Goal: Task Accomplishment & Management: Manage account settings

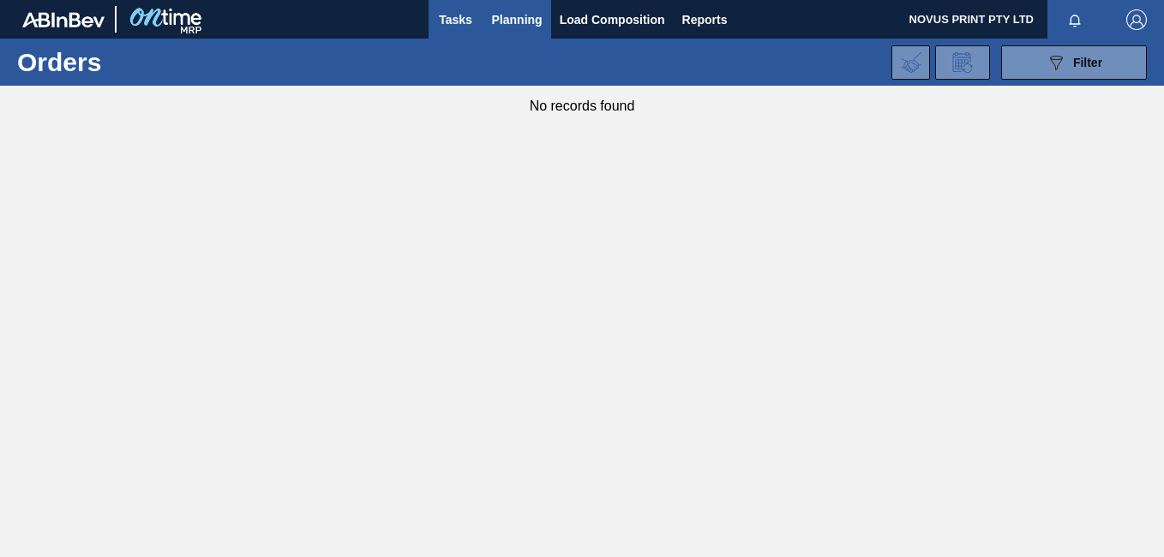
click at [452, 21] on span "Tasks" at bounding box center [456, 19] width 38 height 21
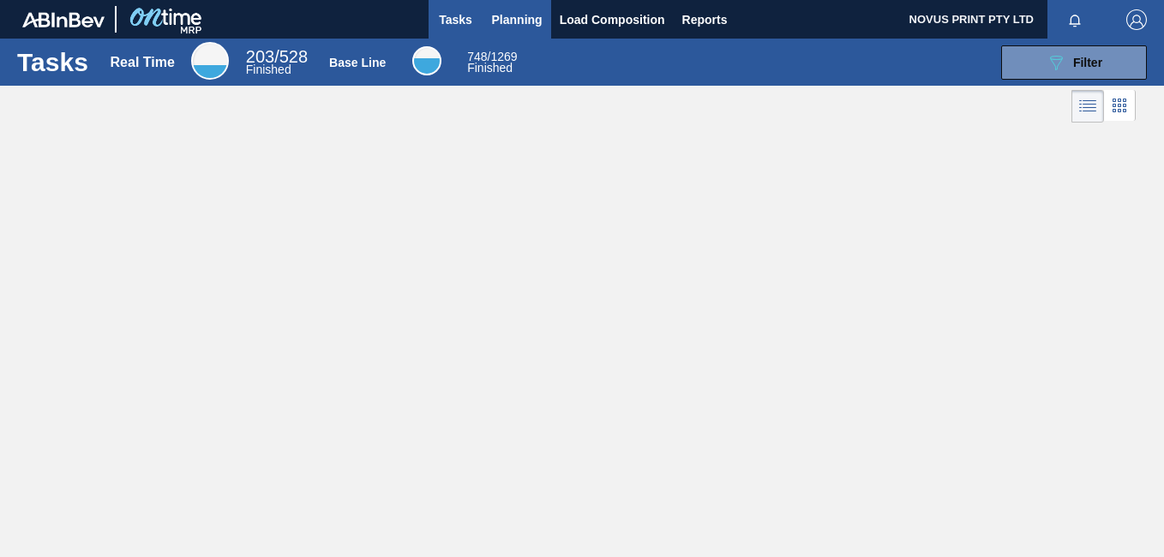
click at [515, 18] on span "Planning" at bounding box center [517, 19] width 51 height 21
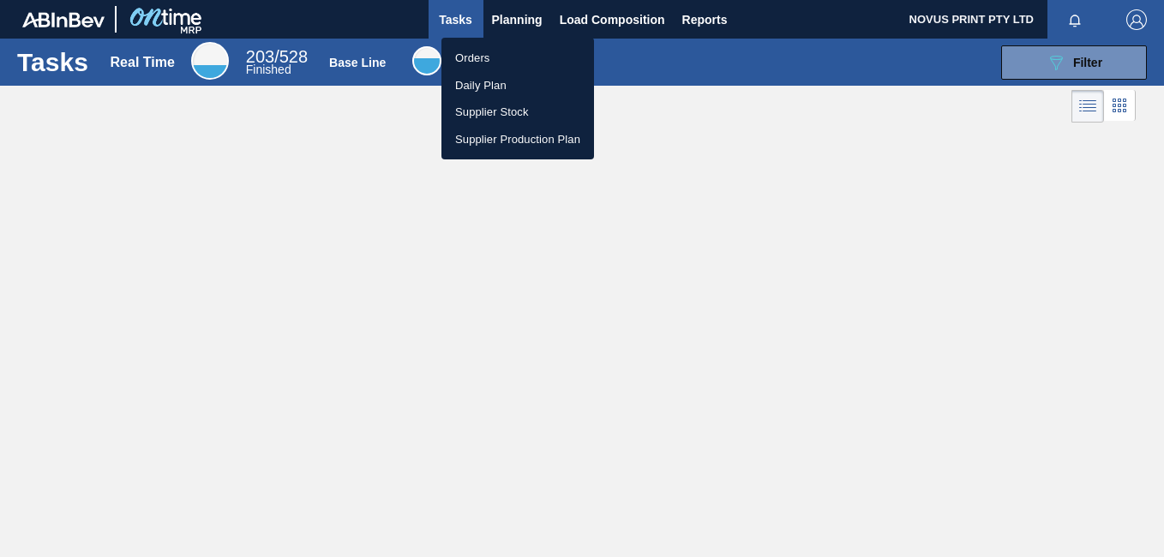
click at [482, 105] on li "Supplier Stock" at bounding box center [517, 112] width 153 height 27
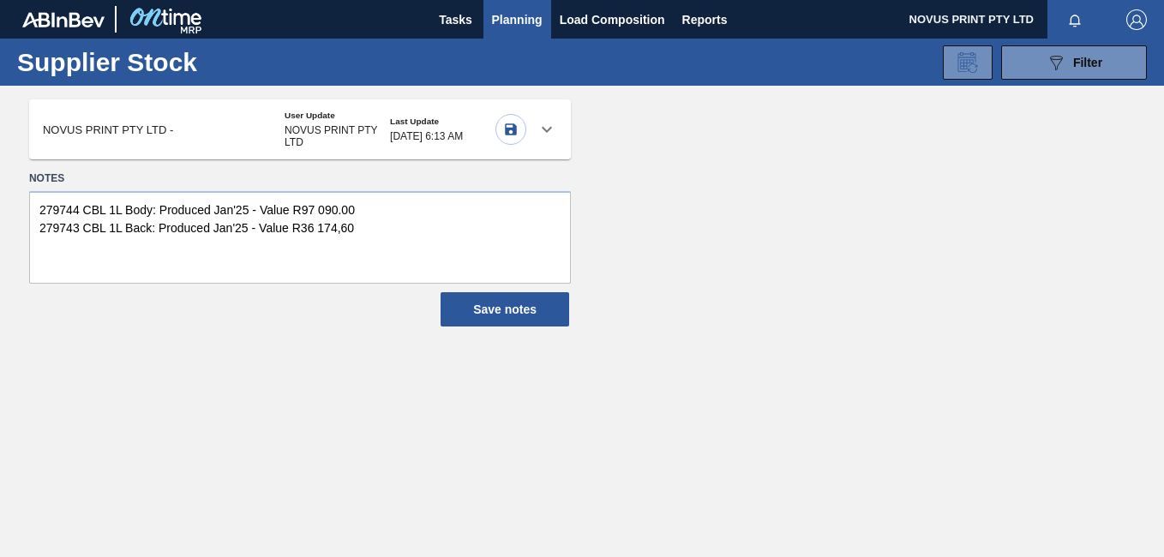
click at [231, 132] on div "NOVUS PRINT PTY LTD - User Update NOVUS PRINT PTY LTD Last Update [DATE] 6:13 AM" at bounding box center [284, 130] width 483 height 38
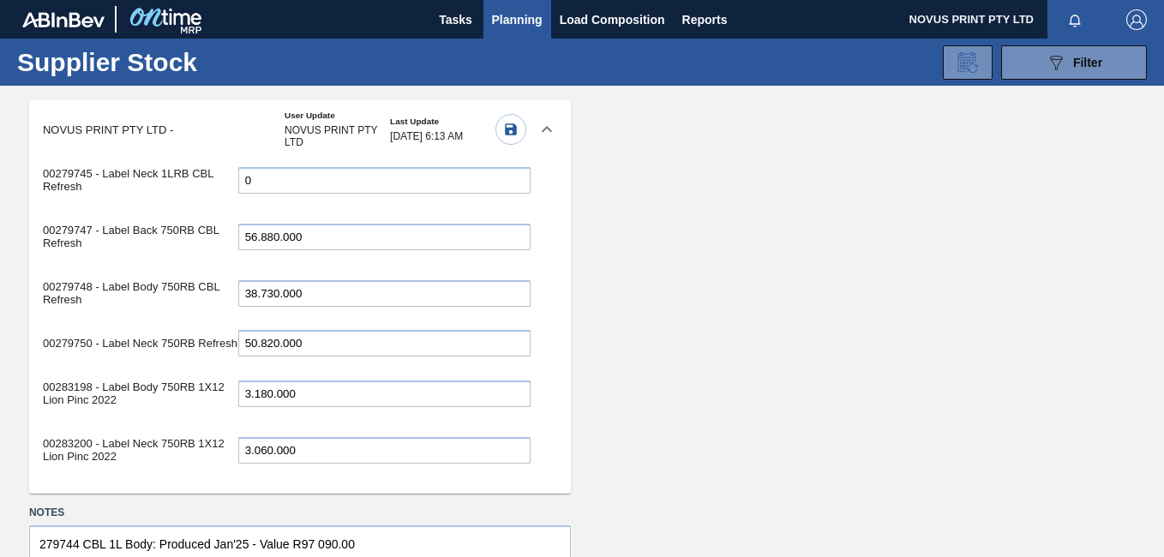
scroll to position [130, 0]
drag, startPoint x: 540, startPoint y: 262, endPoint x: 538, endPoint y: 289, distance: 26.6
click at [538, 289] on div "00279743 - Label Back 1LRB CBL Refresh 1.980.000 00279744 - Label Body 1LRB CBL…" at bounding box center [286, 319] width 515 height 320
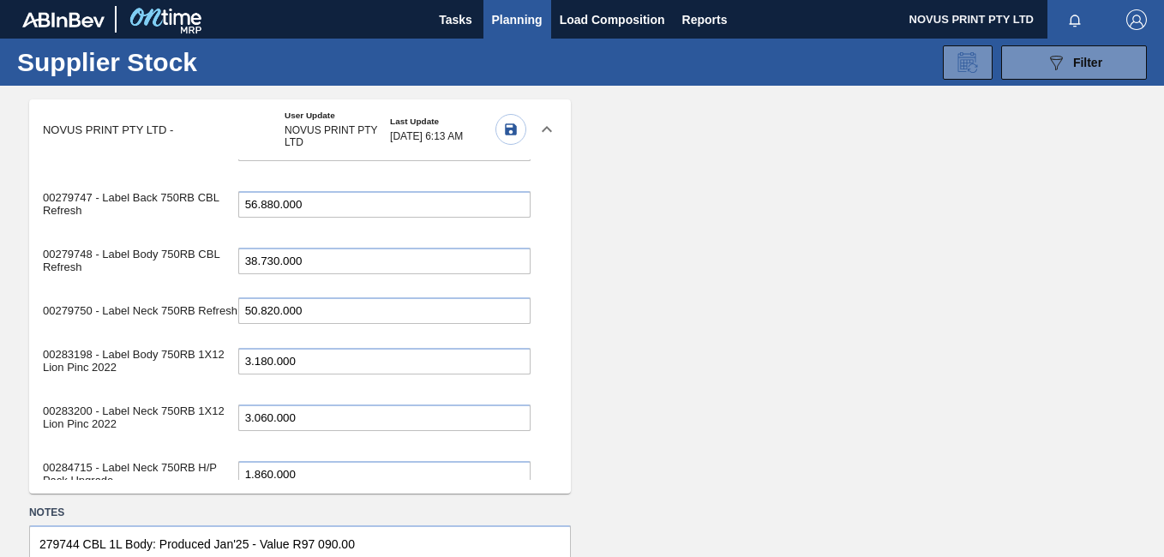
scroll to position [156, 0]
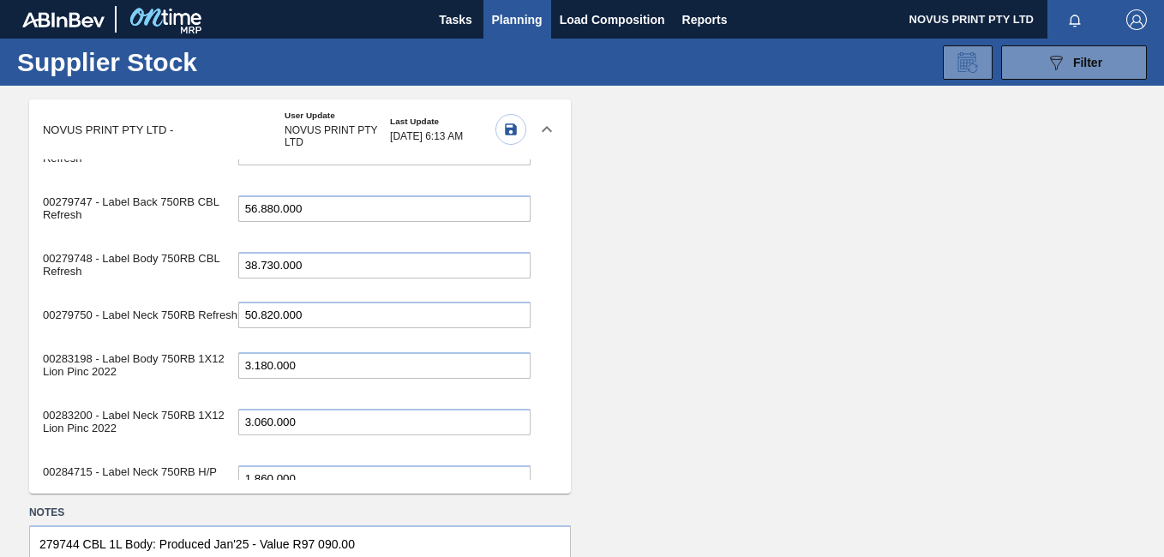
click at [328, 263] on input "38.730.000" at bounding box center [384, 265] width 292 height 27
drag, startPoint x: 328, startPoint y: 263, endPoint x: 112, endPoint y: 219, distance: 220.3
click at [113, 219] on div "00279743 - Label Back 1LRB CBL Refresh 1.980.000 00279744 - Label Body 1LRB CBL…" at bounding box center [287, 519] width 488 height 1018
paste input "43.2"
type input "43.230.000"
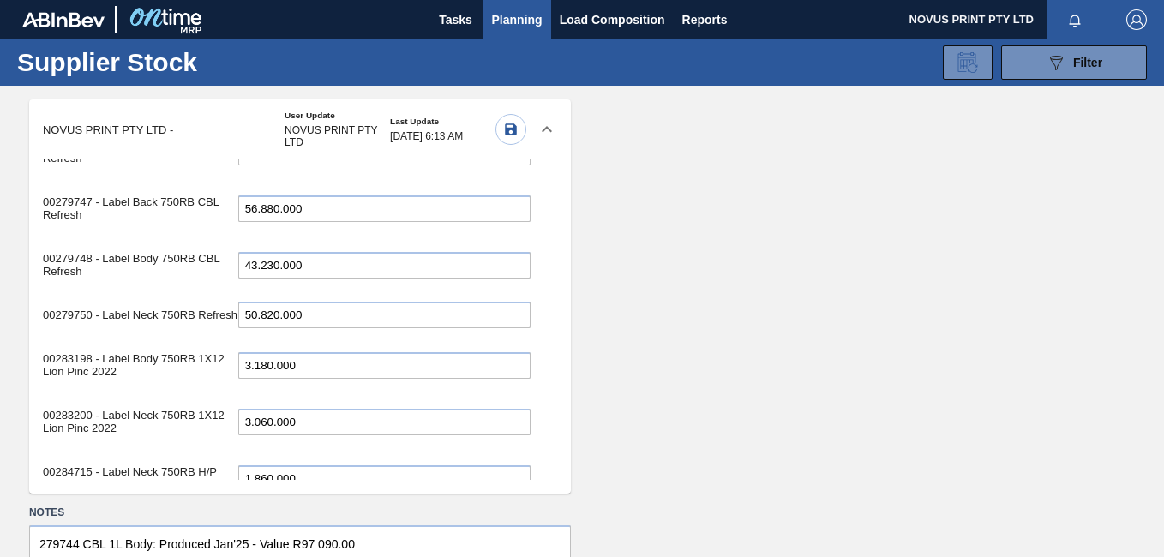
drag, startPoint x: 540, startPoint y: 266, endPoint x: 542, endPoint y: 285, distance: 18.9
click at [542, 285] on div "00279743 - Label Back 1LRB CBL Refresh 1.980.000 00279744 - Label Body 1LRB CBL…" at bounding box center [286, 319] width 515 height 320
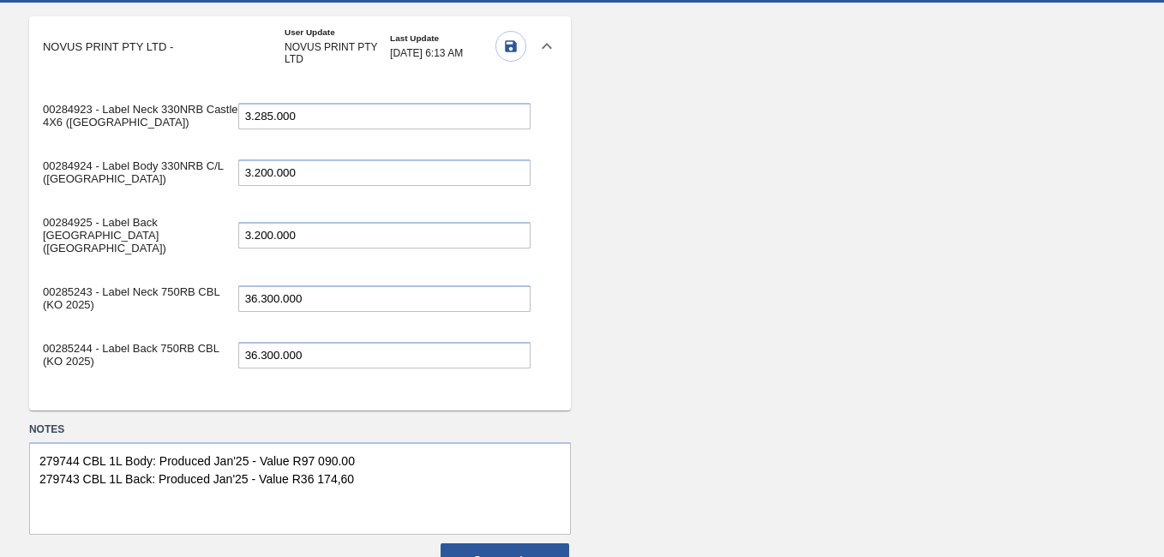
scroll to position [105, 0]
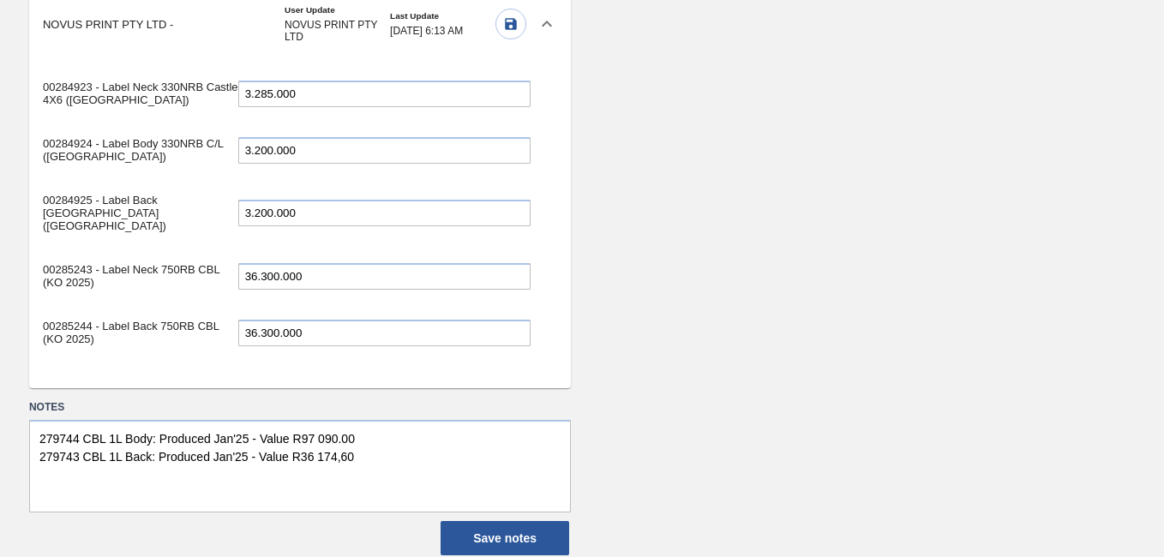
drag, startPoint x: 325, startPoint y: 187, endPoint x: 279, endPoint y: 374, distance: 193.1
click at [279, 374] on div "00279743 - Label Back 1LRB CBL Refresh 1.980.000 00279744 - Label Body 1LRB CBL…" at bounding box center [300, 221] width 542 height 334
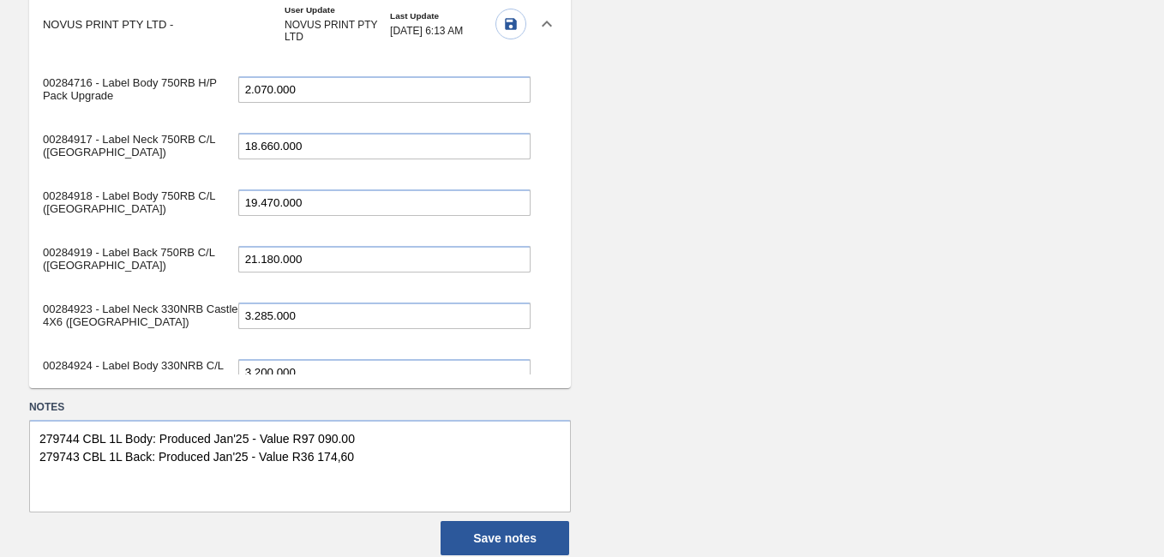
scroll to position [463, 0]
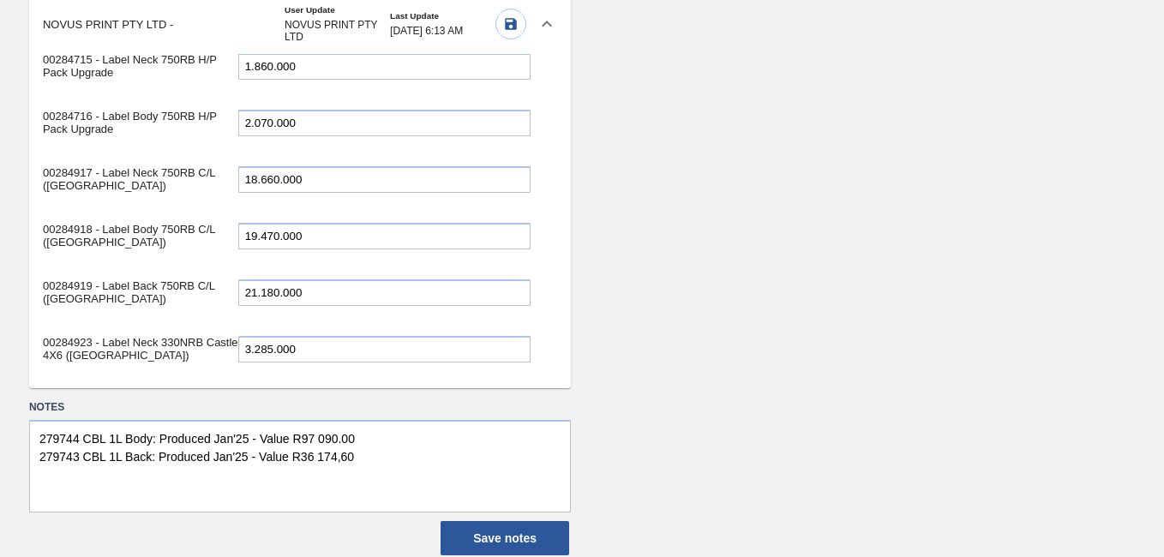
click at [315, 193] on input "18.660.000" at bounding box center [384, 179] width 292 height 27
drag, startPoint x: 315, startPoint y: 193, endPoint x: 187, endPoint y: 175, distance: 129.8
click at [187, 175] on div "00284917 - Label Neck 750RB C/L ([GEOGRAPHIC_DATA]) 18.660.000" at bounding box center [287, 179] width 488 height 48
paste input "6.5"
type input "16.560.000"
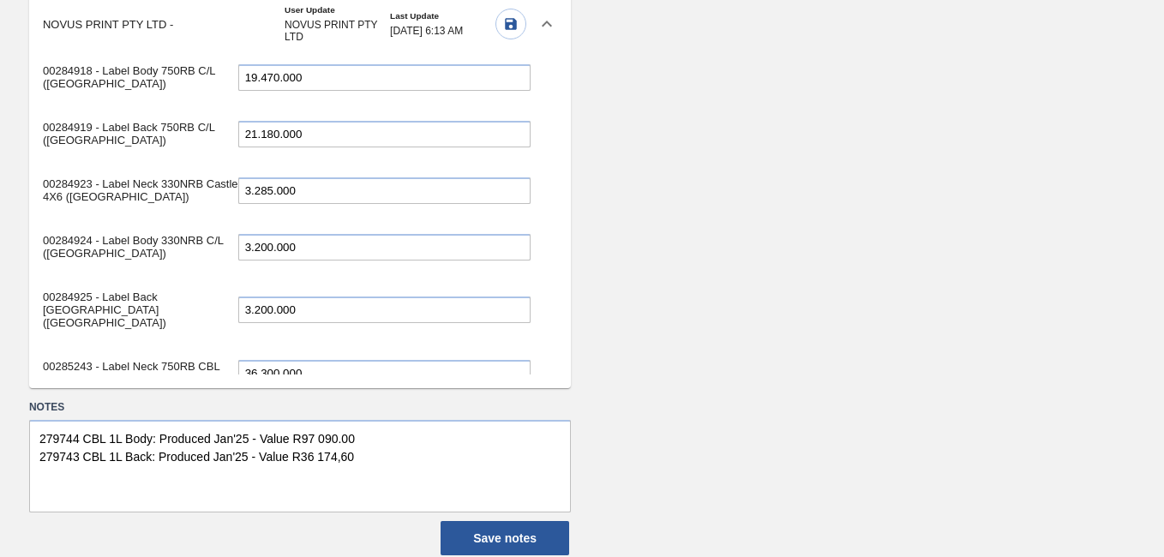
scroll to position [624, 0]
click at [319, 88] on input "19.470.000" at bounding box center [384, 75] width 292 height 27
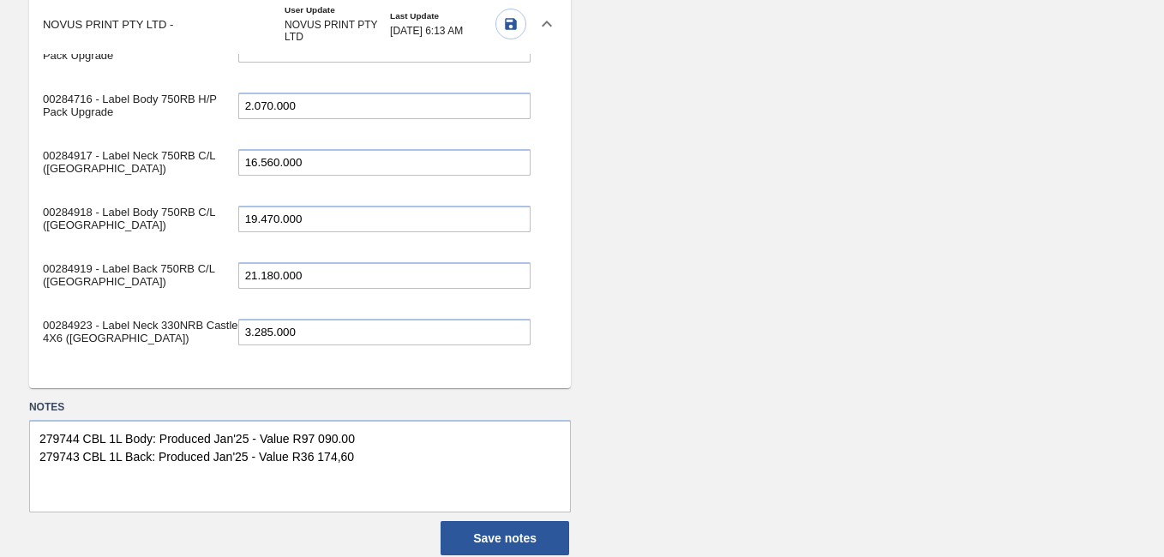
scroll to position [431, 0]
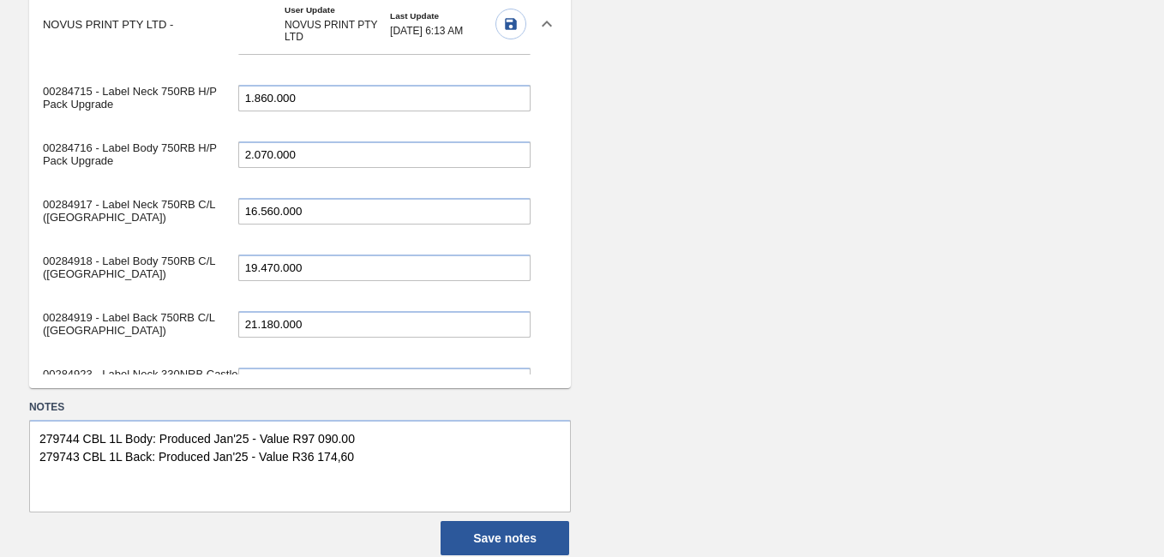
drag, startPoint x: 325, startPoint y: 87, endPoint x: 217, endPoint y: 304, distance: 243.0
click at [216, 304] on div "00279743 - Label Back 1LRB CBL Refresh 1.980.000 00279744 - Label Body 1LRB CBL…" at bounding box center [287, 139] width 488 height 1018
paste input "7.3"
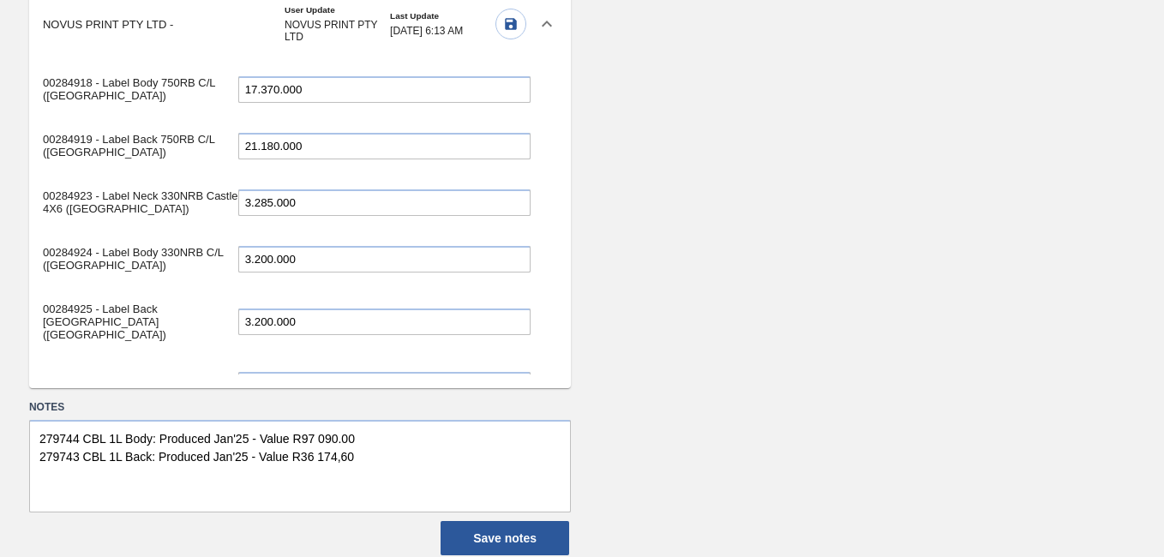
scroll to position [627, 0]
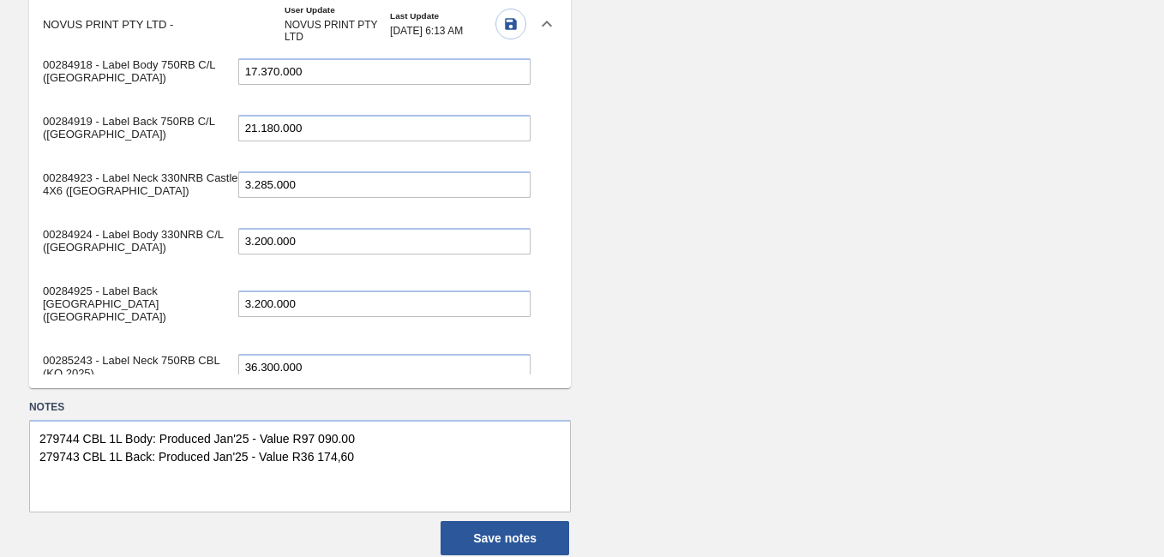
type input "17.370.000"
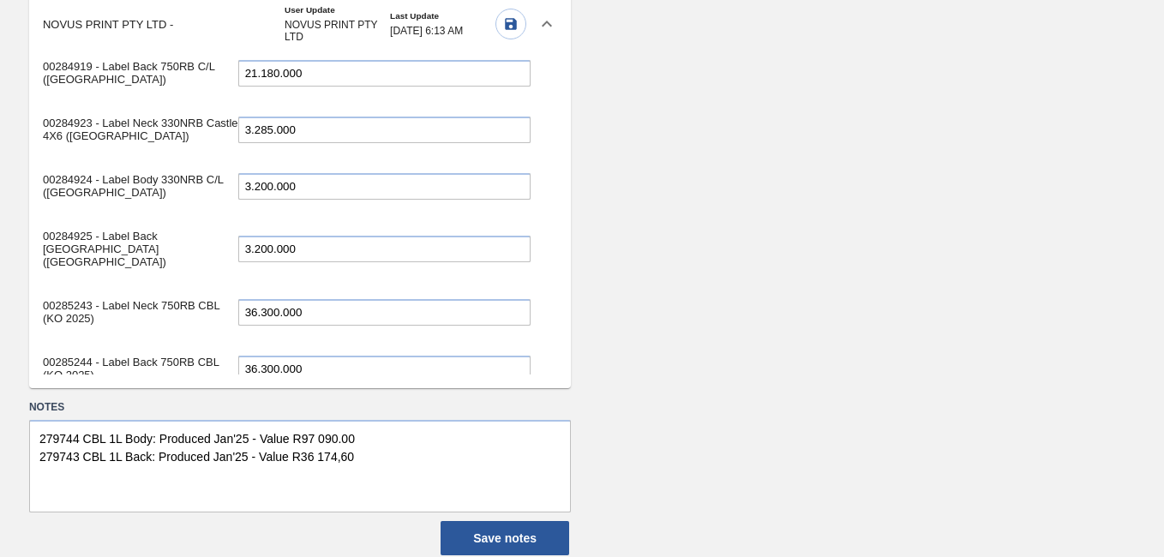
scroll to position [688, 0]
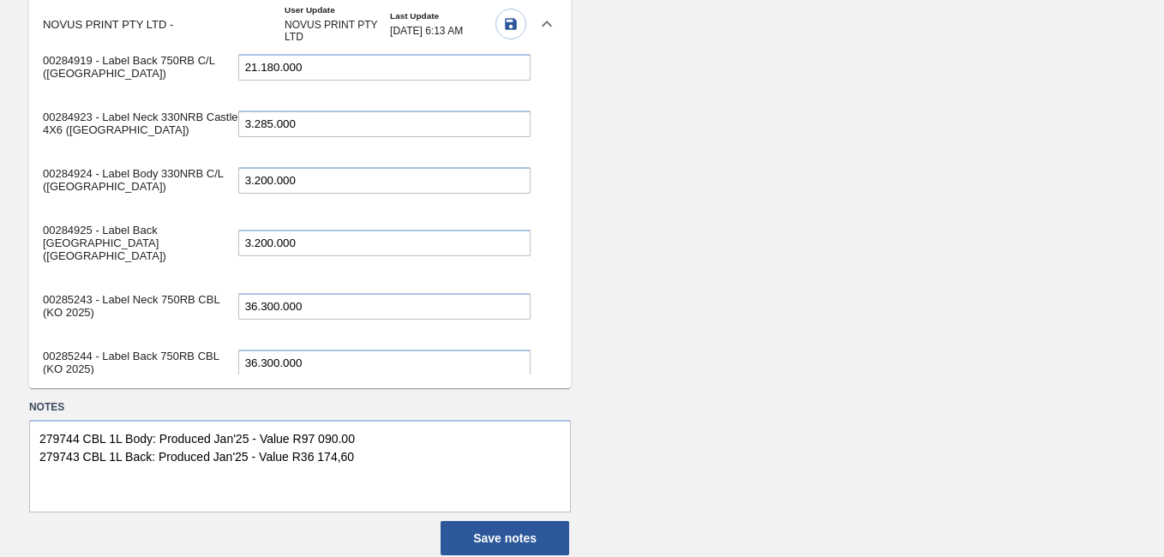
drag, startPoint x: 319, startPoint y: 81, endPoint x: 222, endPoint y: 72, distance: 97.3
click at [222, 72] on div "00284919 - Label Back 750RB C/L ([GEOGRAPHIC_DATA]) 21.180.000" at bounding box center [287, 67] width 488 height 48
paste input "19.0"
type input "19.080.000"
drag, startPoint x: 540, startPoint y: 296, endPoint x: 540, endPoint y: 315, distance: 19.7
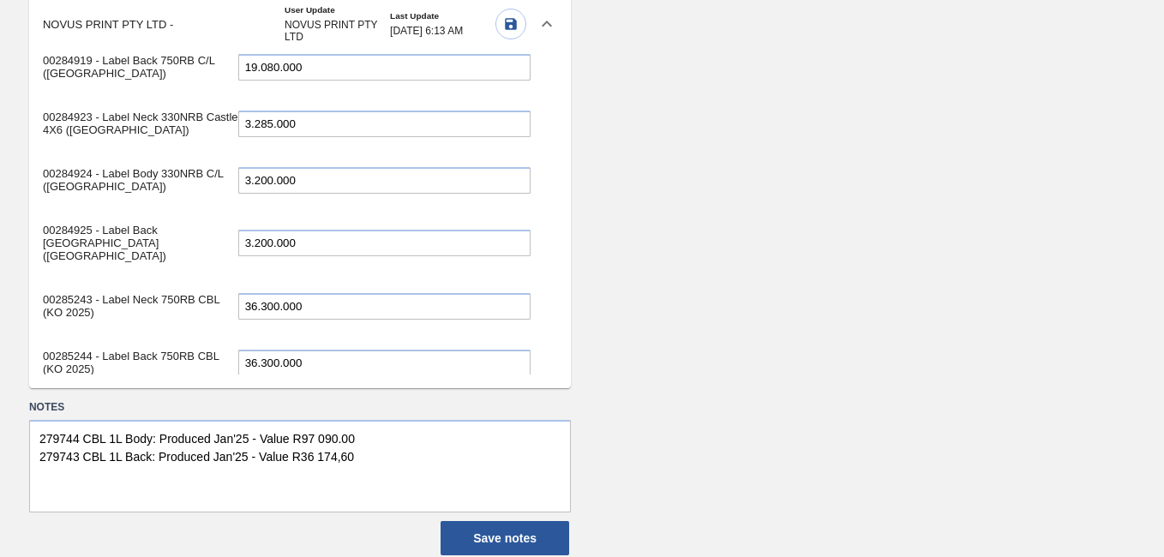
click at [540, 315] on div "00279743 - Label Back 1LRB CBL Refresh 1.980.000 00279744 - Label Body 1LRB CBL…" at bounding box center [286, 214] width 515 height 320
drag, startPoint x: 311, startPoint y: 135, endPoint x: 112, endPoint y: 119, distance: 199.4
click at [132, 126] on div "00284923 - Label Neck 330NRB Castle 4X6 ([GEOGRAPHIC_DATA]) 3.285.000" at bounding box center [287, 123] width 488 height 48
paste input "2.65"
type input "2.655.000"
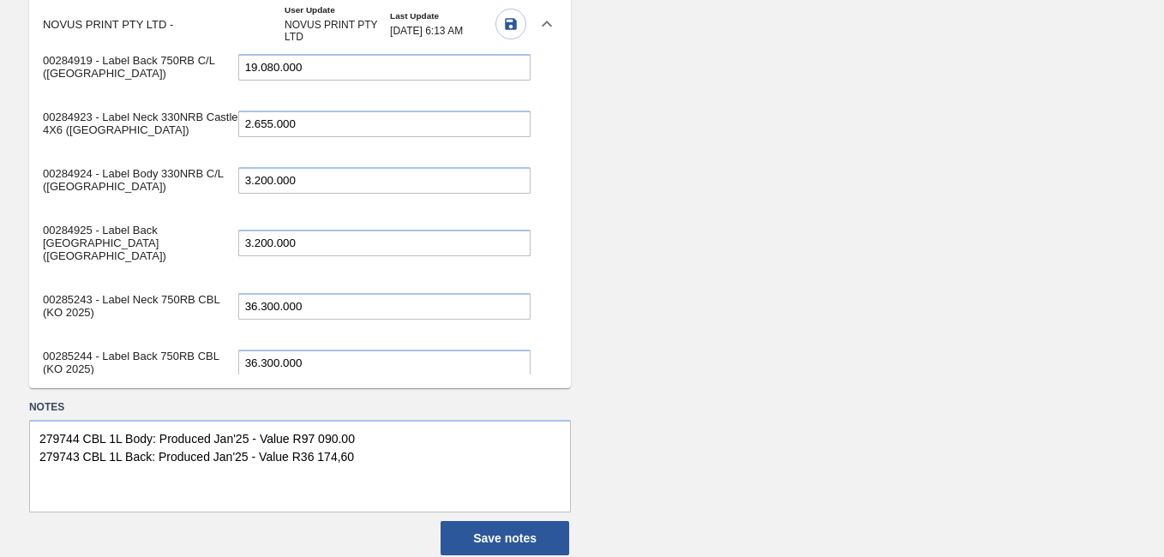
drag, startPoint x: 314, startPoint y: 199, endPoint x: 134, endPoint y: 183, distance: 181.5
click at [139, 189] on div "00284924 - Label Body 330NRB C/L ([GEOGRAPHIC_DATA]) 3.200.000" at bounding box center [287, 180] width 488 height 48
paste input "2.56"
type input "2.560.000"
drag, startPoint x: 321, startPoint y: 249, endPoint x: 133, endPoint y: 249, distance: 188.5
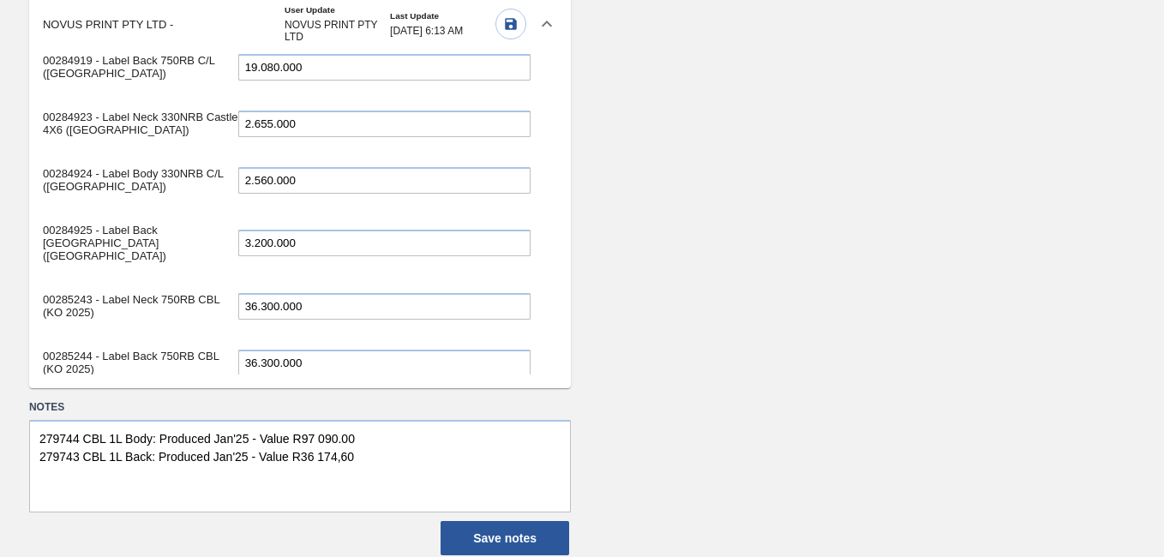
click at [134, 249] on div "00284925 - Label Back [GEOGRAPHIC_DATA] ([GEOGRAPHIC_DATA]) 3.200.000" at bounding box center [287, 243] width 488 height 61
paste input "2.56"
type input "2.560.000"
click at [319, 314] on input "36.300.000" at bounding box center [384, 306] width 292 height 27
drag, startPoint x: 321, startPoint y: 308, endPoint x: 152, endPoint y: 287, distance: 171.0
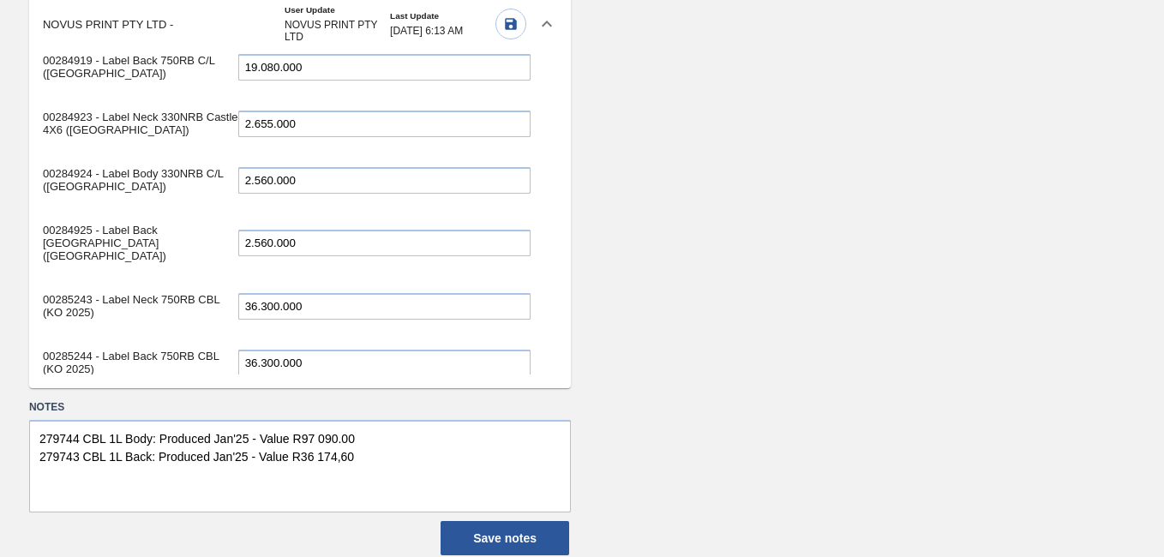
click at [152, 287] on div "00285243 - Label Neck 750RB CBL (KO 2025) 36.300.000" at bounding box center [287, 306] width 488 height 48
paste input "2.16"
type input "32.160.000"
click at [332, 361] on input "36.300.000" at bounding box center [384, 363] width 292 height 27
drag, startPoint x: 332, startPoint y: 361, endPoint x: 109, endPoint y: 334, distance: 225.2
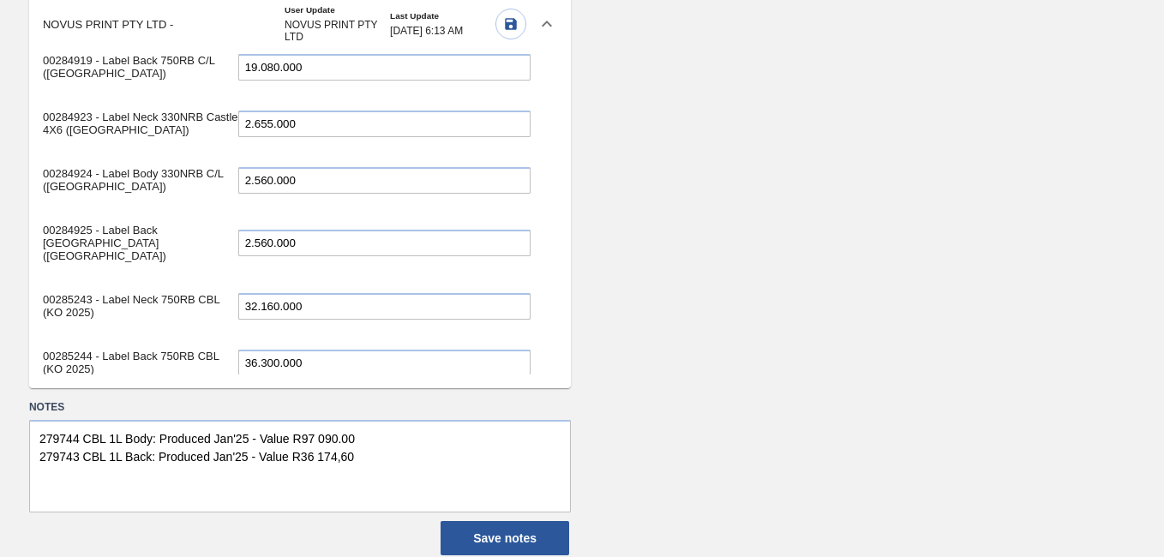
paste input "5.94"
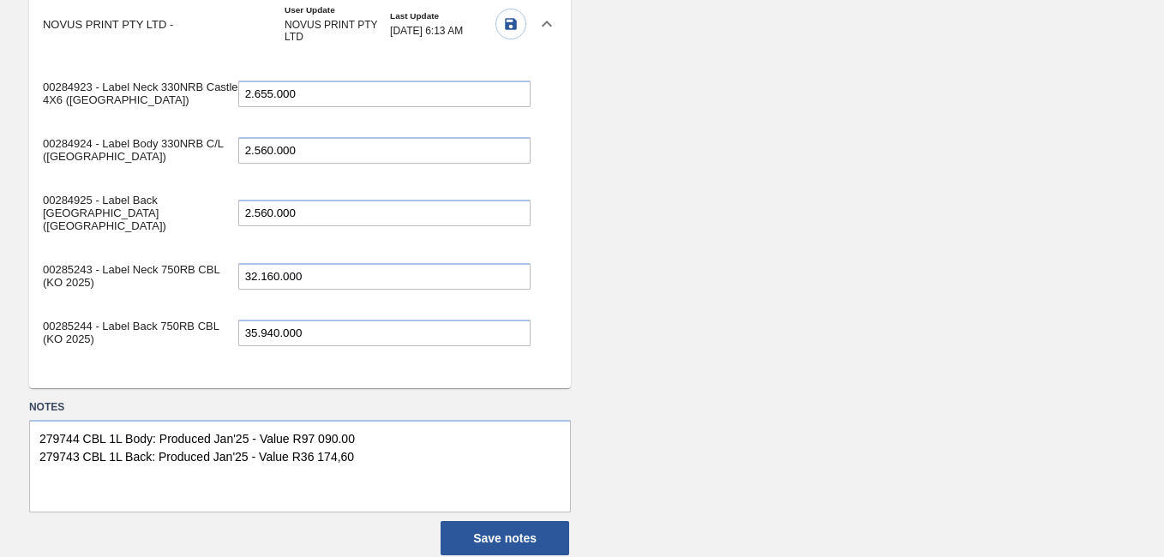
type input "35.940.000"
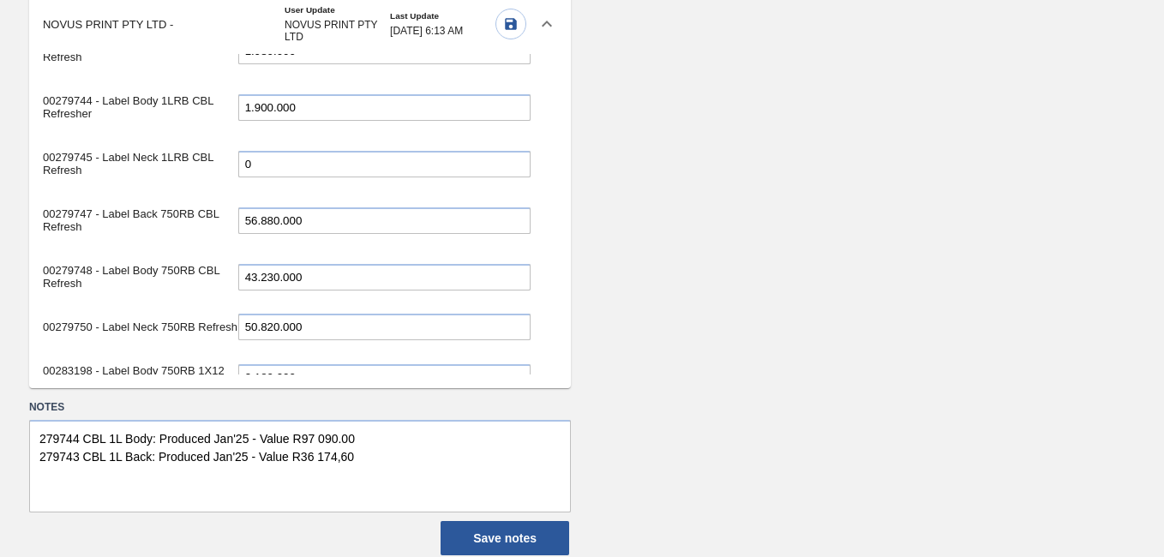
scroll to position [0, 0]
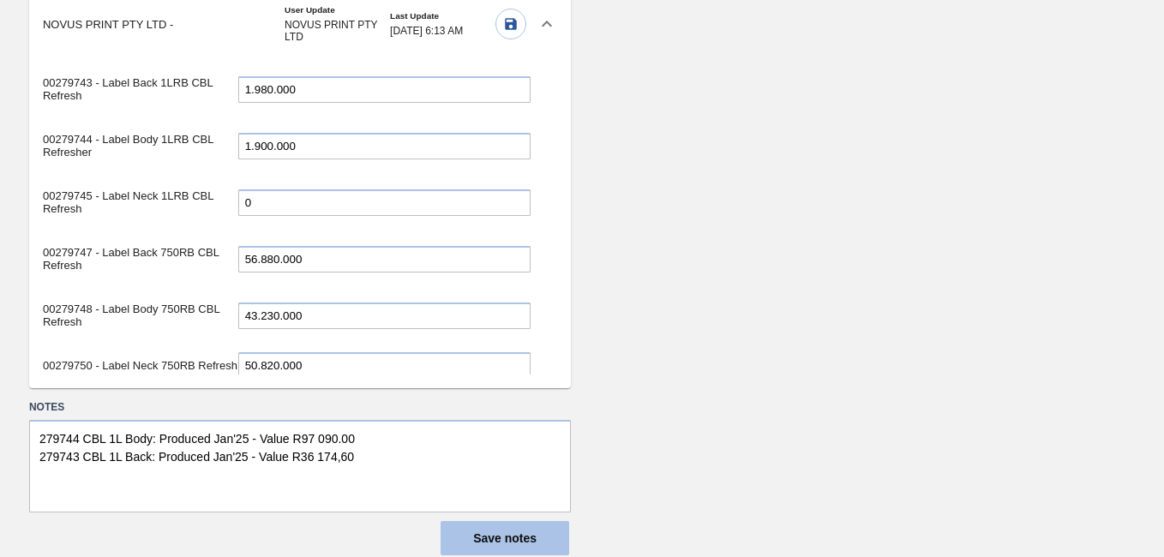
click at [520, 539] on button "Save notes" at bounding box center [504, 538] width 129 height 34
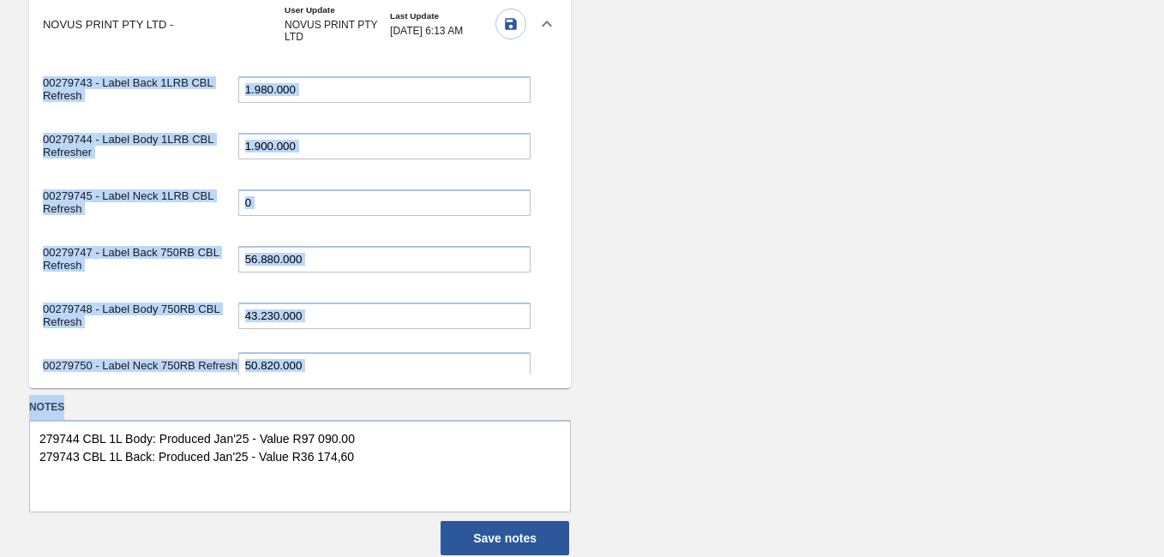
drag, startPoint x: 1160, startPoint y: 468, endPoint x: 1167, endPoint y: 288, distance: 180.1
click at [1163, 0] on html "Tasks Planning Load Composition Reports NOVUS PRINT PTY LTD Mark all as read Su…" at bounding box center [582, 0] width 1164 height 0
click at [510, 25] on icon "button" at bounding box center [510, 23] width 15 height 15
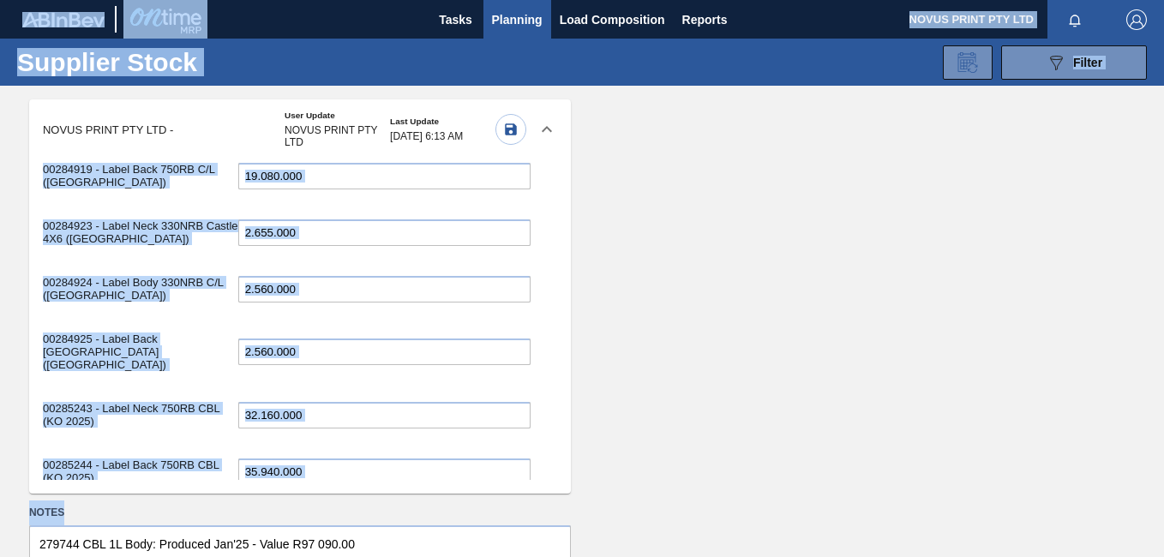
scroll to position [718, 0]
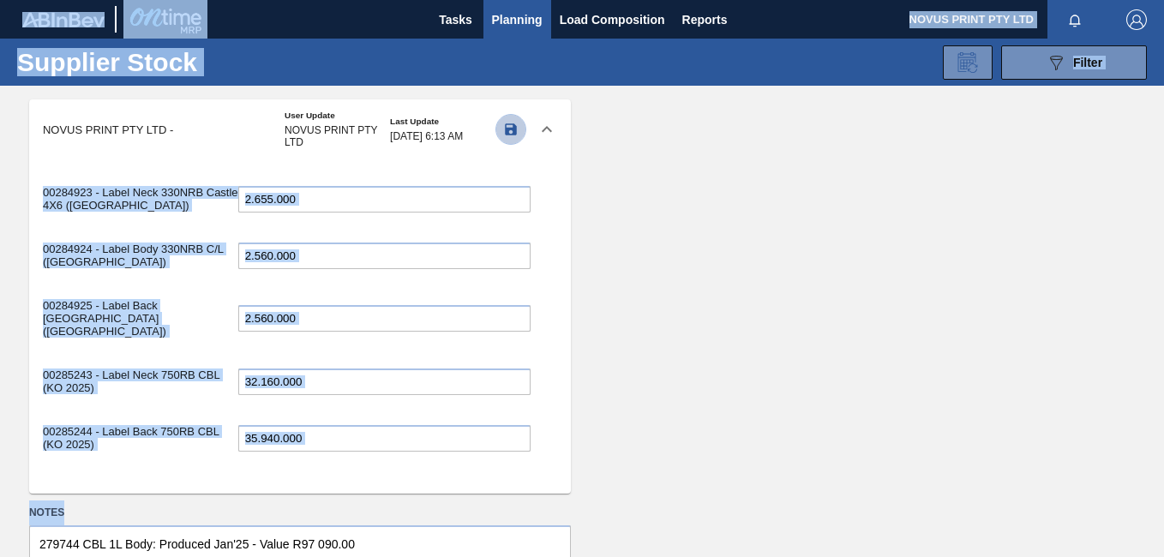
click at [505, 129] on icon "button" at bounding box center [511, 129] width 12 height 12
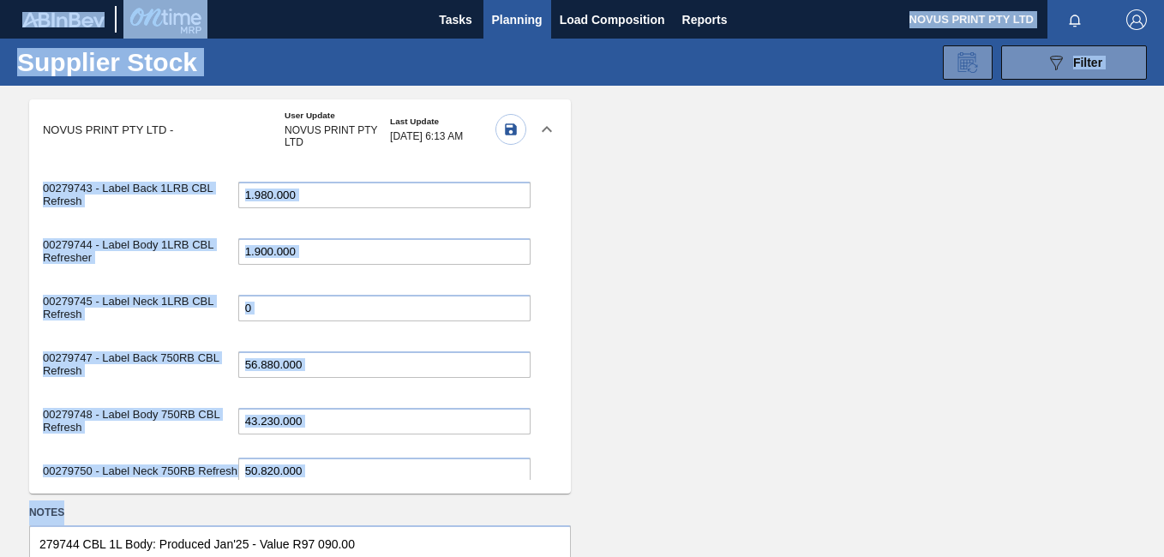
click at [660, 206] on div at bounding box center [864, 296] width 542 height 394
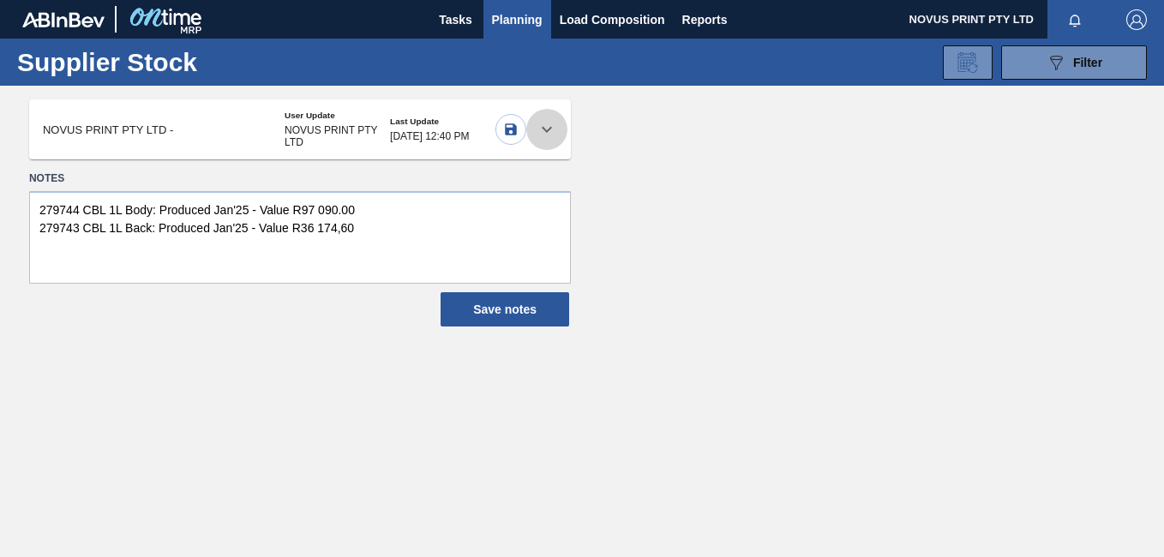
click at [546, 129] on icon at bounding box center [546, 129] width 21 height 21
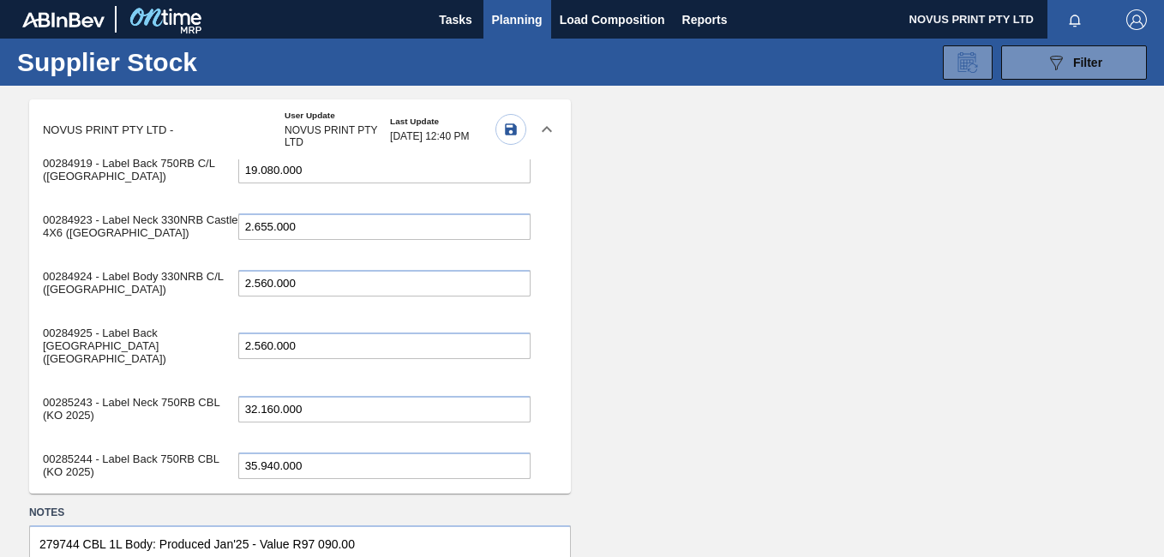
scroll to position [718, 0]
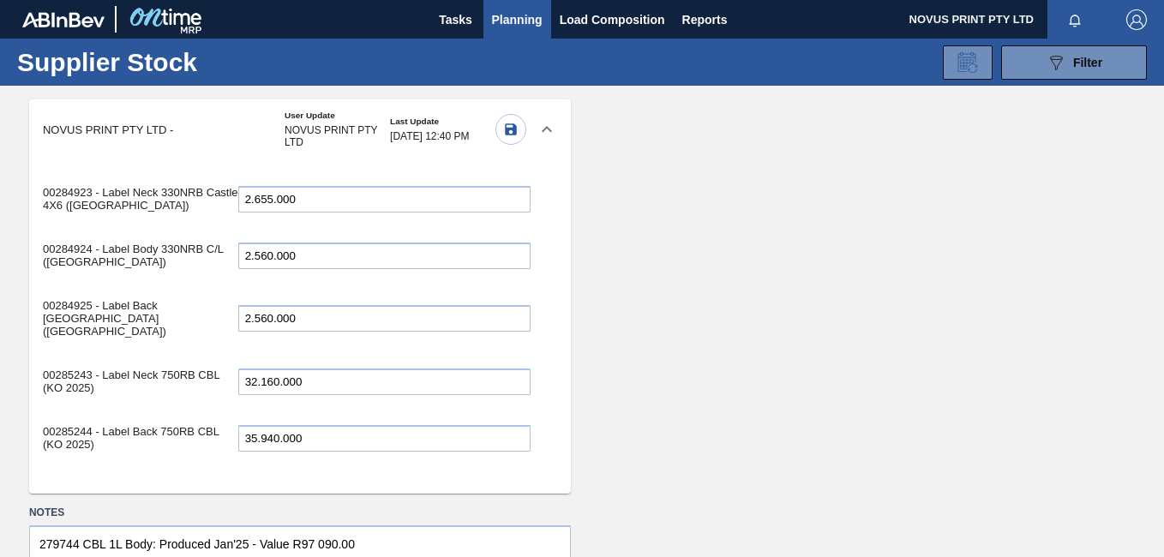
click at [515, 12] on span "Planning" at bounding box center [517, 19] width 51 height 21
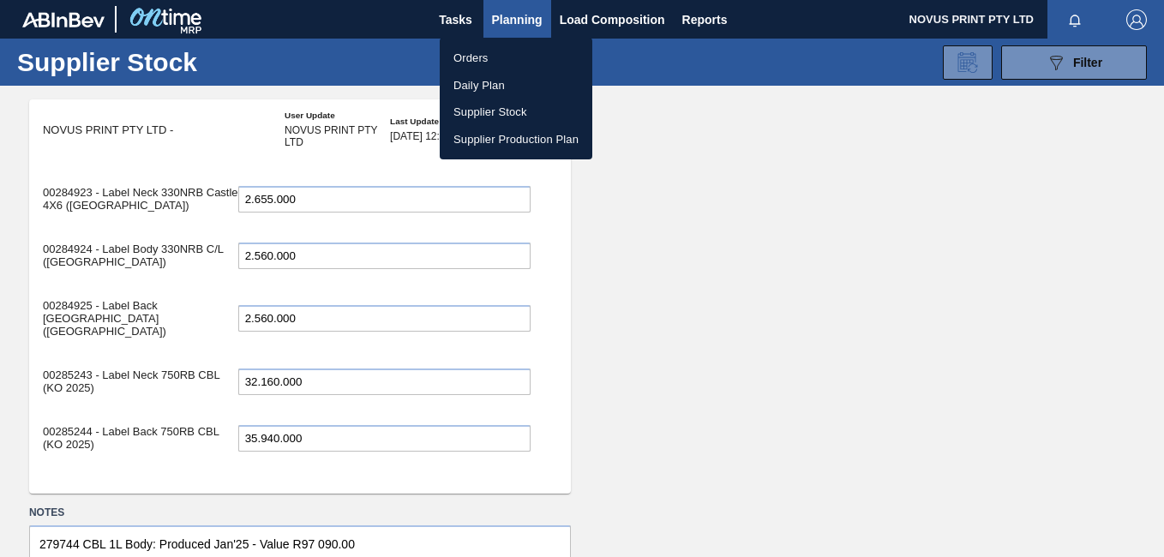
click at [478, 135] on li "Supplier Production Plan" at bounding box center [516, 139] width 153 height 27
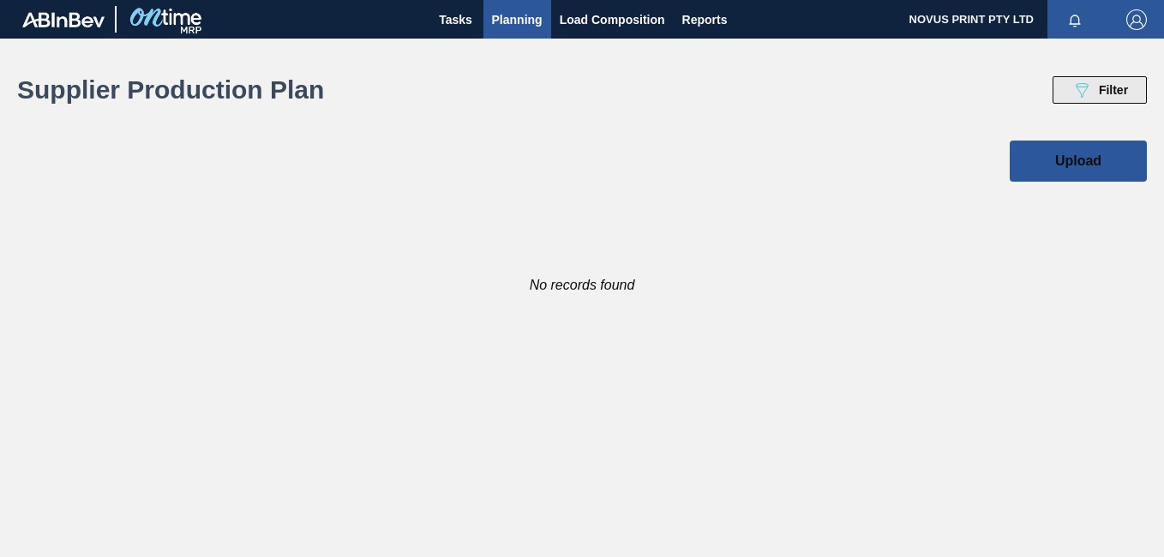
click at [1105, 87] on span "Filter" at bounding box center [1113, 90] width 29 height 14
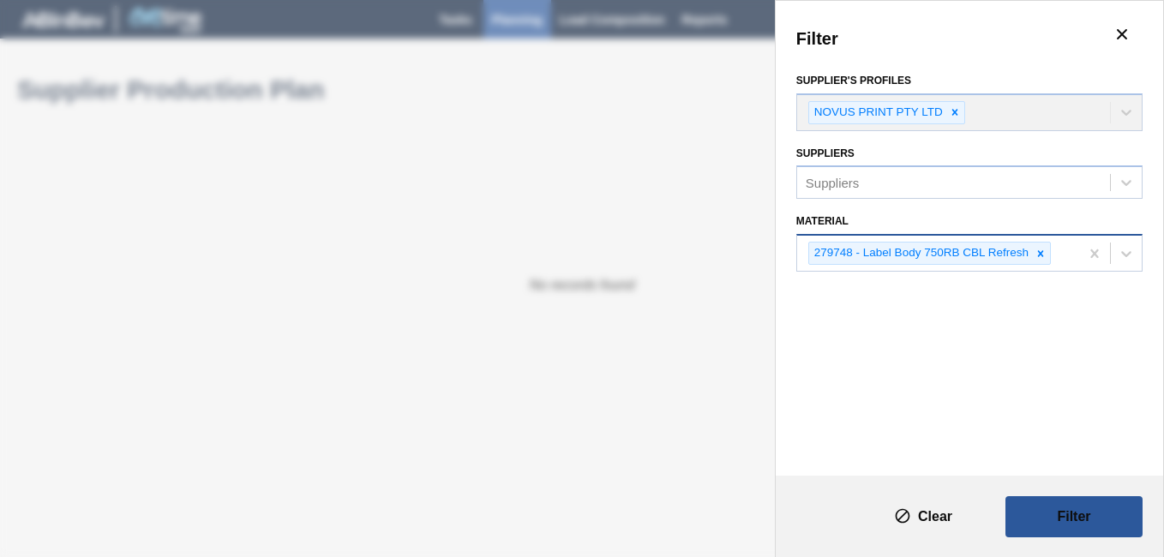
click at [949, 250] on div "279748 - Label Body 750RB CBL Refresh" at bounding box center [920, 252] width 222 height 21
click at [1127, 254] on icon at bounding box center [1126, 254] width 10 height 6
click at [936, 294] on div "No options" at bounding box center [969, 296] width 346 height 29
click at [613, 402] on div "Filter Supplier's Profiles NOVUS PRINT PTY LTD Suppliers Suppliers Material Use…" at bounding box center [582, 278] width 1164 height 557
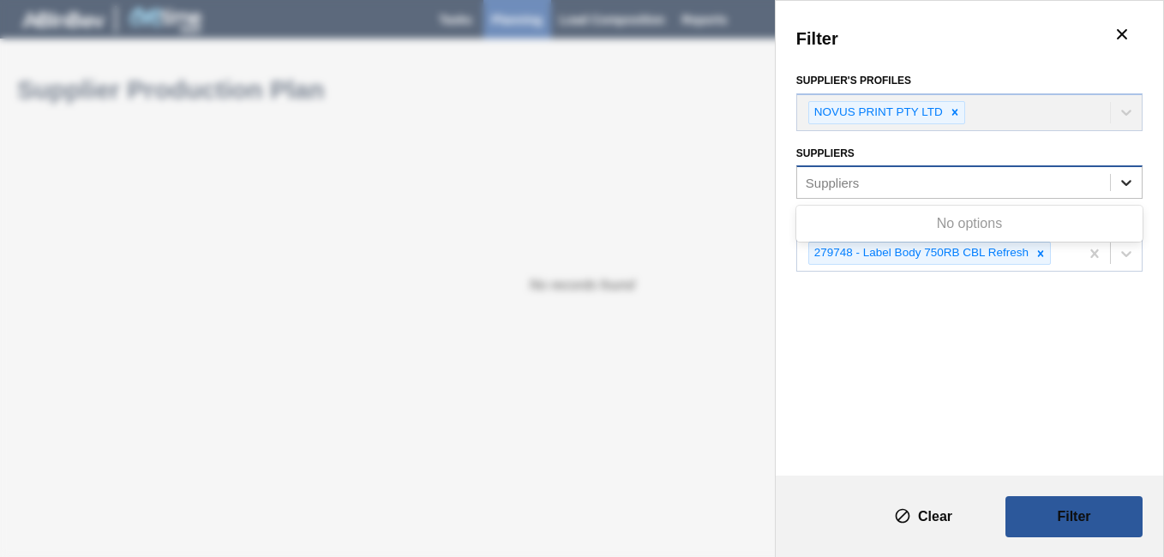
click at [1117, 178] on icon at bounding box center [1125, 182] width 17 height 17
click at [981, 224] on div "No options" at bounding box center [969, 223] width 346 height 29
click at [668, 326] on div "Filter Supplier's Profiles NOVUS PRINT PTY LTD Suppliers Use Up and Down to cho…" at bounding box center [582, 278] width 1164 height 557
click at [353, 200] on div "Filter Supplier's Profiles NOVUS PRINT PTY LTD Suppliers Suppliers Material 279…" at bounding box center [582, 278] width 1164 height 557
